Goal: Find specific page/section: Find specific page/section

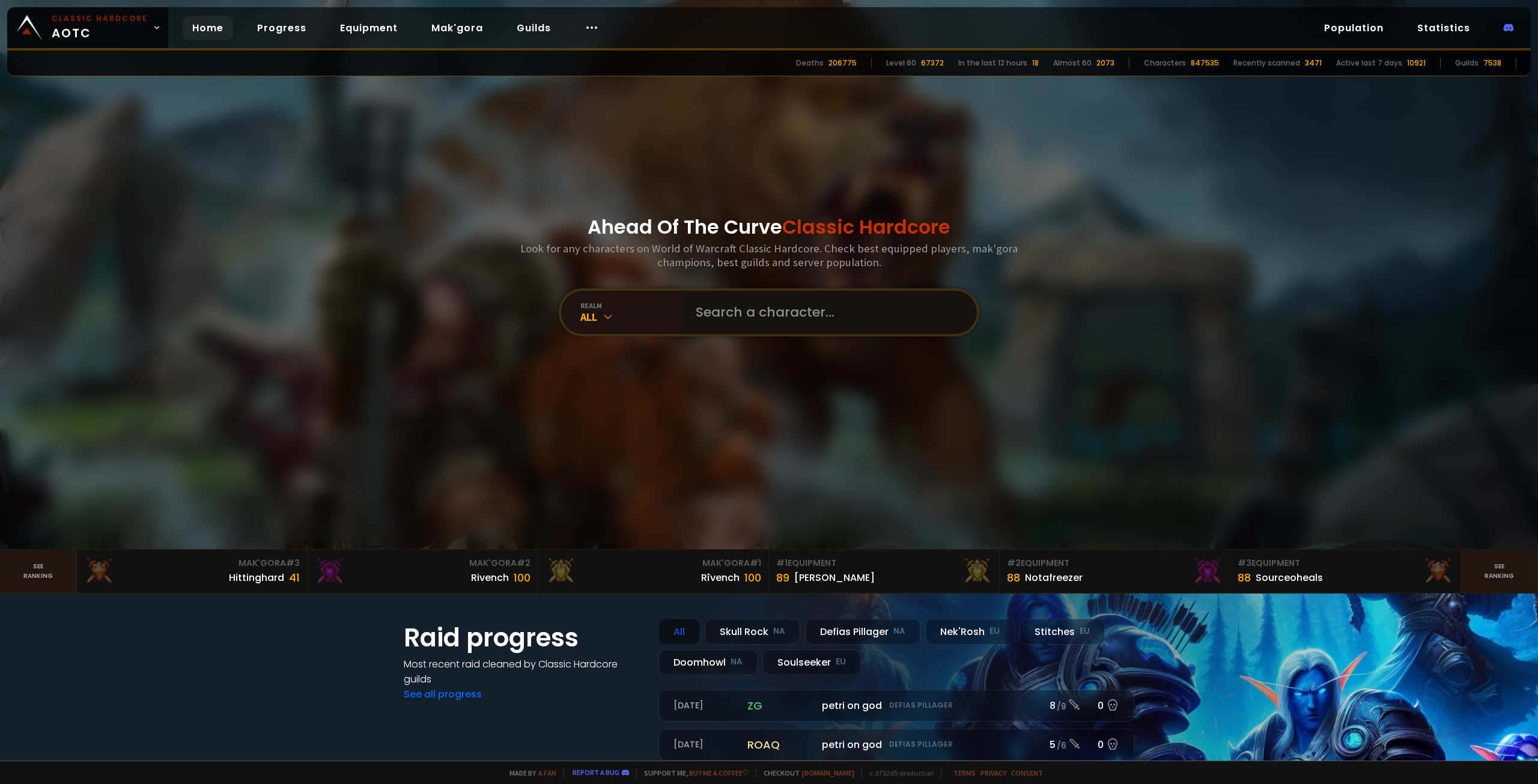
click at [784, 320] on input "text" at bounding box center [825, 312] width 274 height 43
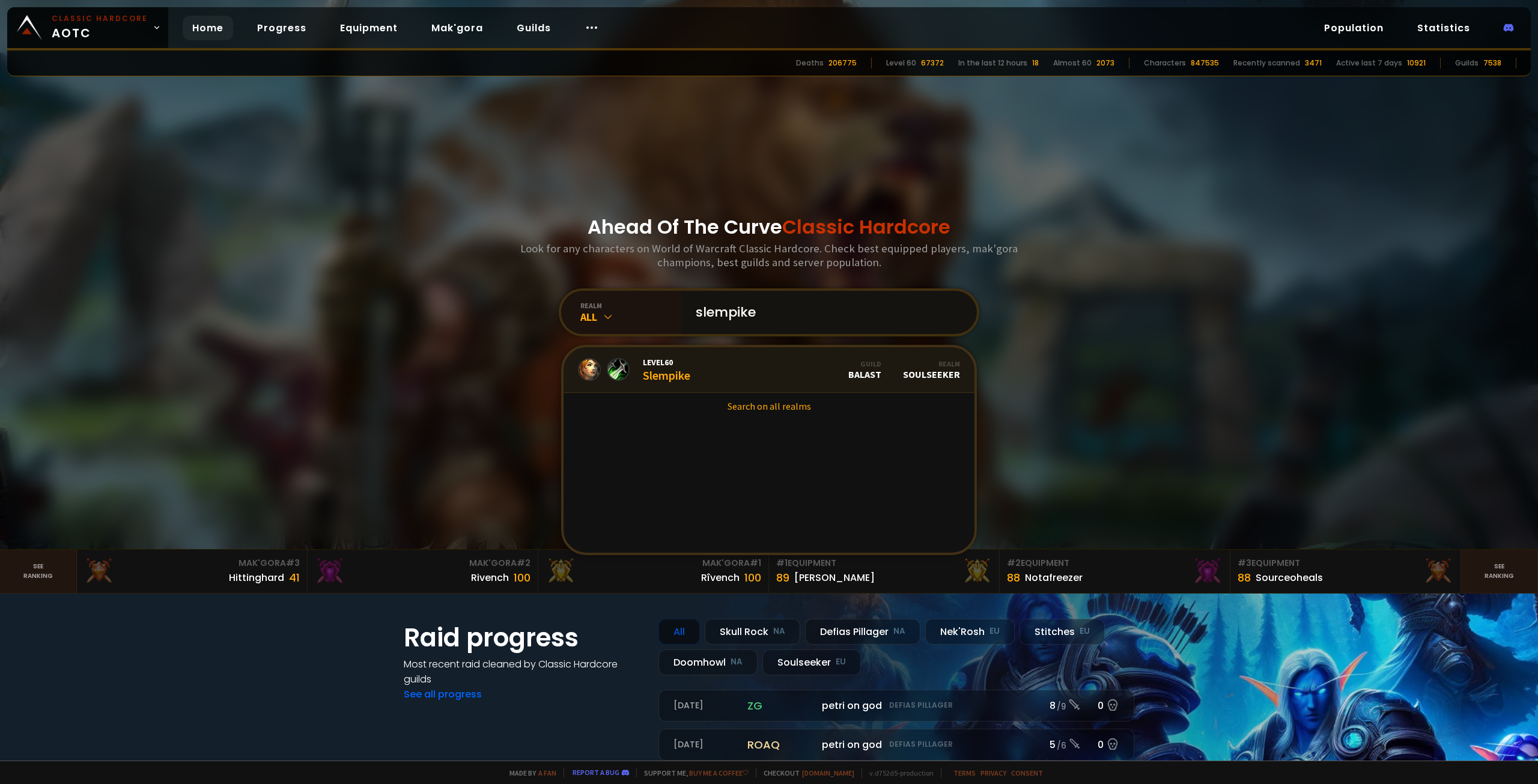
type input "slempike"
click at [719, 378] on link "Level 60 Slempike Guild BALAST Realm Soulseeker" at bounding box center [769, 369] width 410 height 46
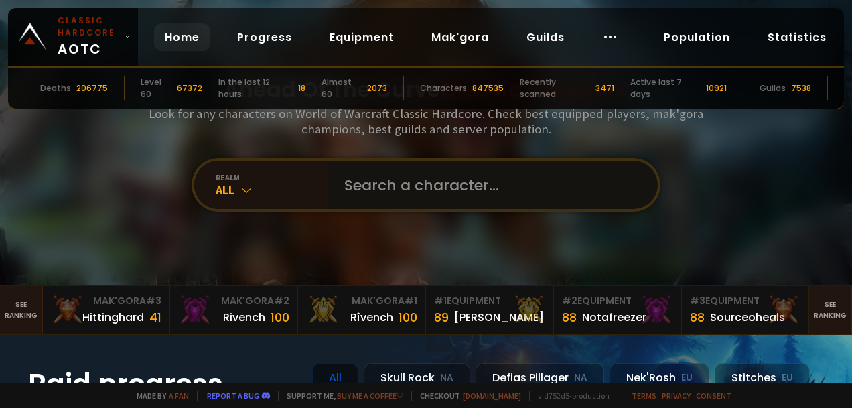
click at [504, 195] on input "text" at bounding box center [489, 185] width 306 height 48
type input "e"
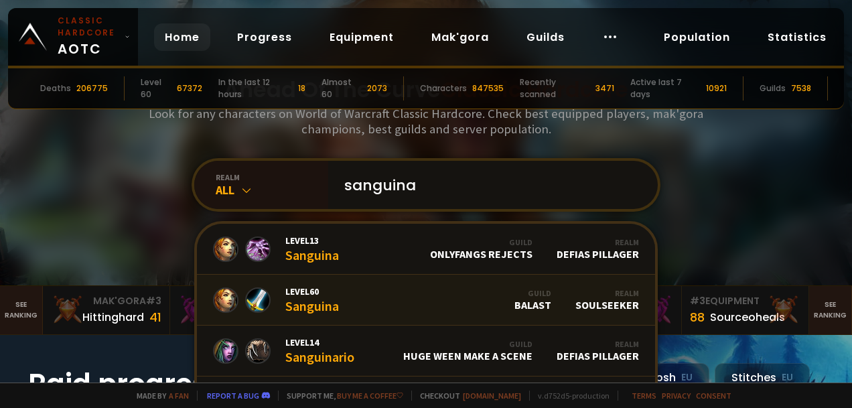
type input "sanguina"
click at [490, 292] on link "Level 60 Sanguina Guild BALAST Realm Soulseeker" at bounding box center [426, 300] width 458 height 51
